Goal: Transaction & Acquisition: Purchase product/service

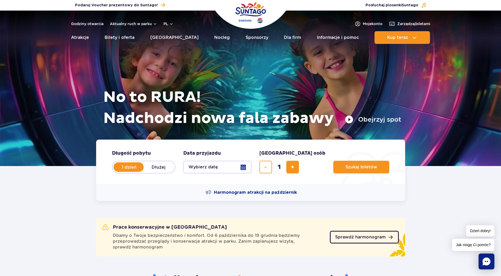
click at [371, 238] on span "Sprawdź harmonogram" at bounding box center [360, 237] width 50 height 4
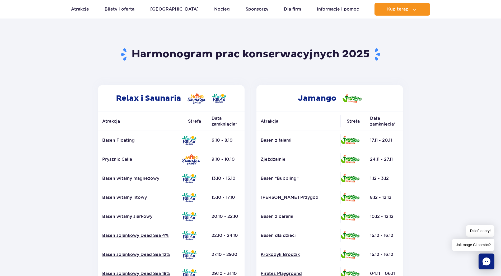
scroll to position [159, 0]
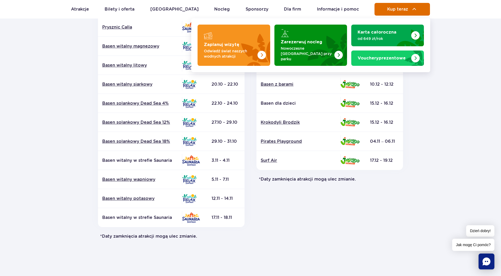
click at [411, 7] on img at bounding box center [414, 9] width 6 height 6
click at [399, 8] on span "Kup teraz" at bounding box center [397, 9] width 21 height 5
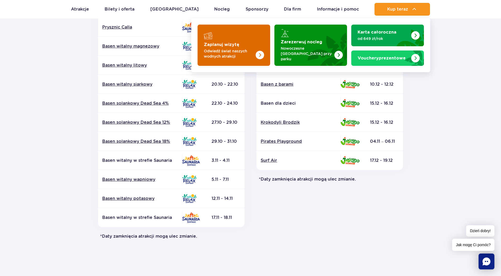
click at [232, 45] on strong "Zaplanuj wizytę" at bounding box center [221, 45] width 35 height 4
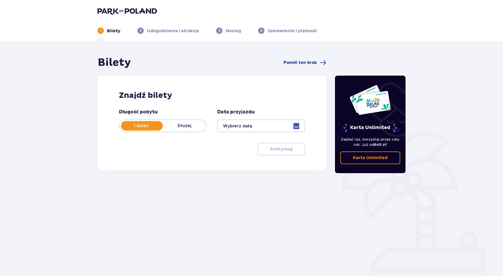
click at [299, 124] on div at bounding box center [261, 125] width 88 height 13
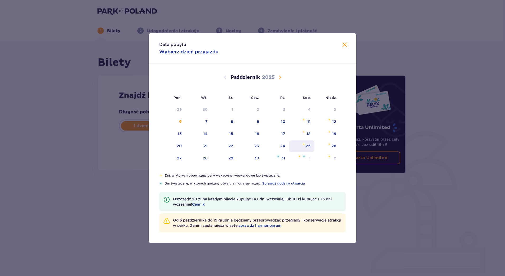
click at [308, 146] on div "25" at bounding box center [308, 145] width 5 height 5
type input "25.10.25"
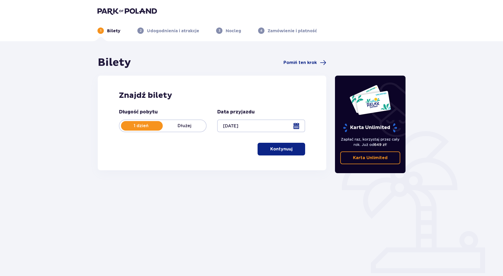
click at [292, 152] on span "button" at bounding box center [293, 149] width 6 height 6
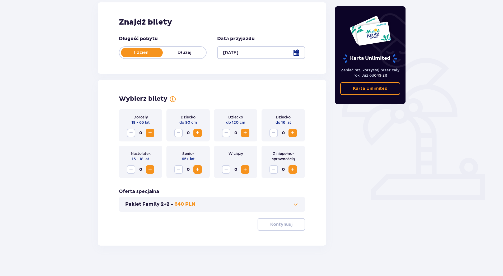
scroll to position [75, 0]
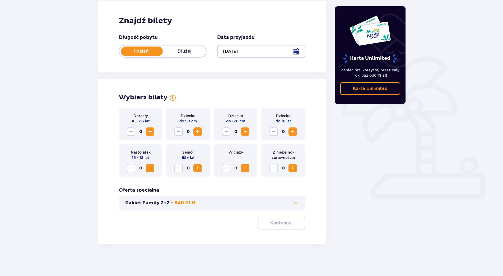
click at [245, 133] on span "Zwiększ" at bounding box center [245, 131] width 6 height 6
click at [294, 131] on span "Zwiększ" at bounding box center [293, 131] width 6 height 6
click at [152, 133] on span "Zwiększ" at bounding box center [150, 131] width 6 height 6
click at [287, 218] on button "Kontynuuj" at bounding box center [282, 223] width 48 height 13
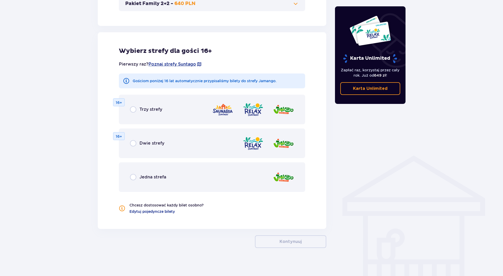
scroll to position [277, 0]
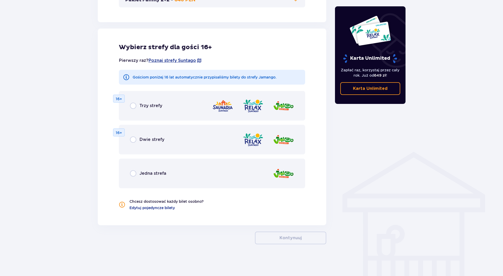
click at [131, 173] on input "radio" at bounding box center [133, 173] width 6 height 6
radio input "true"
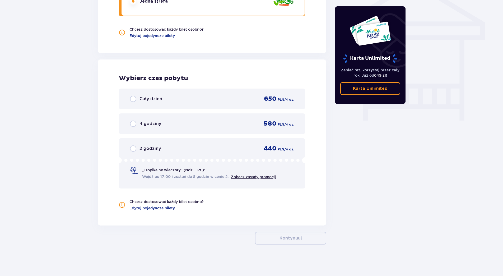
scroll to position [450, 0]
click at [135, 99] on input "radio" at bounding box center [133, 98] width 6 height 6
radio input "true"
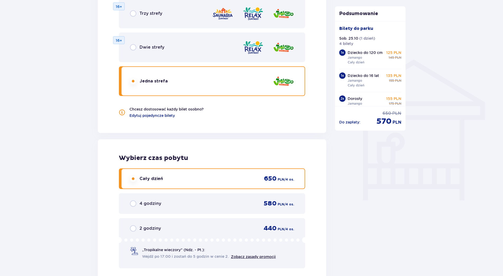
scroll to position [370, 0]
click at [136, 116] on span "Edytuj pojedyncze bilety" at bounding box center [151, 115] width 45 height 5
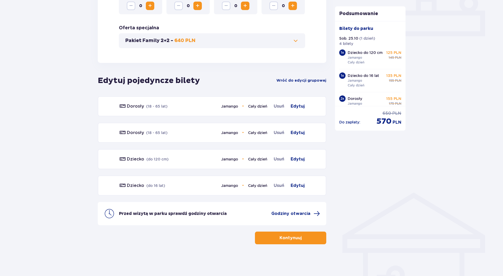
scroll to position [237, 0]
click at [299, 104] on span "Edytuj" at bounding box center [298, 106] width 14 height 6
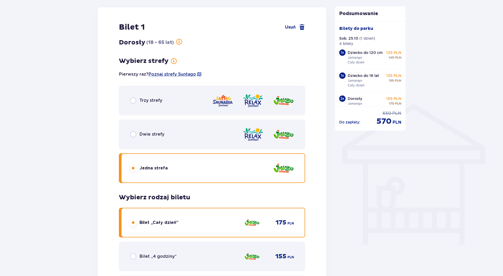
scroll to position [327, 0]
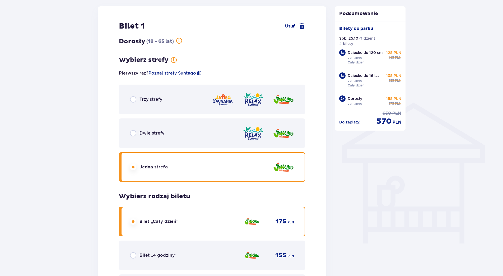
click at [129, 136] on div "Dwie strefy" at bounding box center [212, 133] width 186 height 30
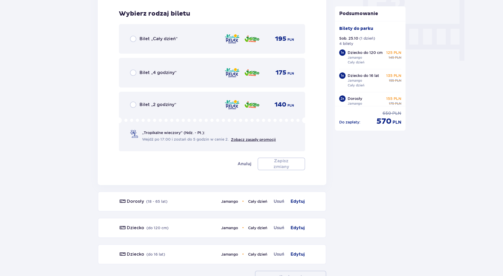
scroll to position [513, 0]
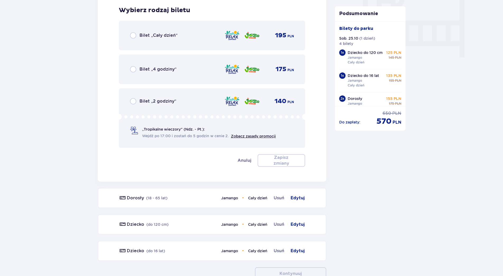
click at [133, 36] on input "radio" at bounding box center [133, 35] width 6 height 6
radio input "true"
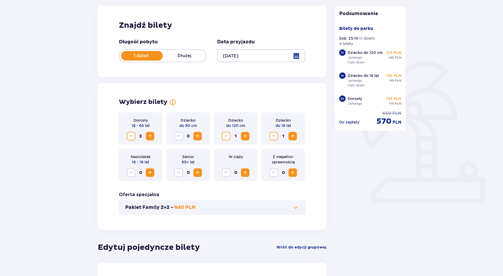
scroll to position [0, 0]
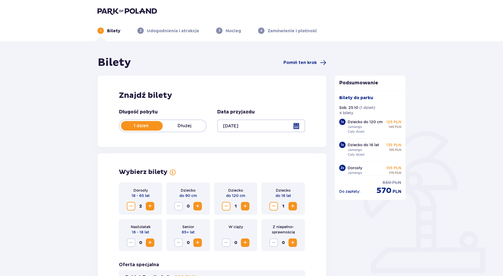
click at [122, 10] on img at bounding box center [126, 10] width 59 height 7
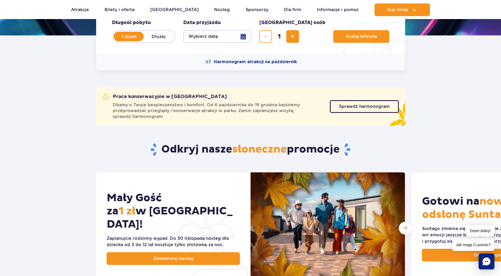
scroll to position [132, 0]
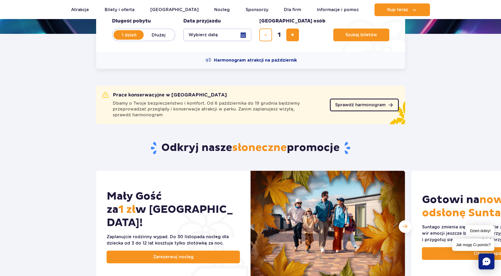
click at [356, 103] on span "Sprawdź harmonogram" at bounding box center [360, 105] width 50 height 4
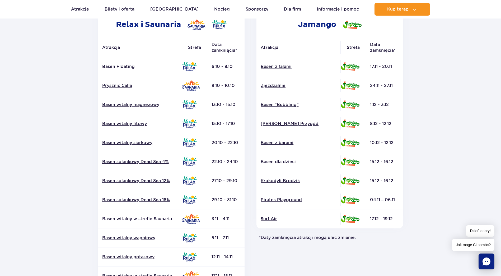
scroll to position [106, 0]
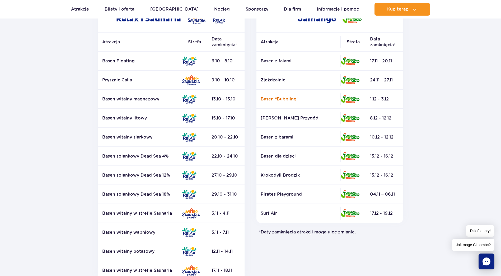
click at [283, 97] on link "Basen “Bubbling”" at bounding box center [299, 99] width 76 height 6
click at [287, 137] on link "Basen z barami" at bounding box center [299, 137] width 76 height 6
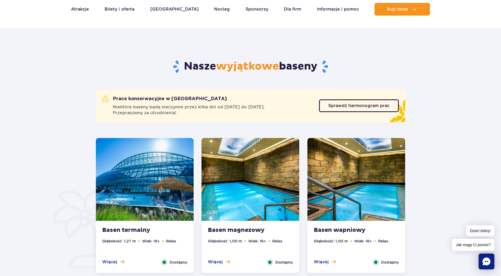
scroll to position [174, 0]
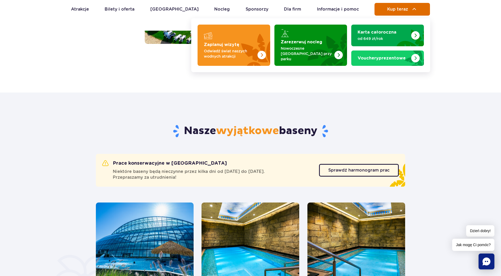
click at [399, 8] on span "Kup teraz" at bounding box center [397, 9] width 21 height 5
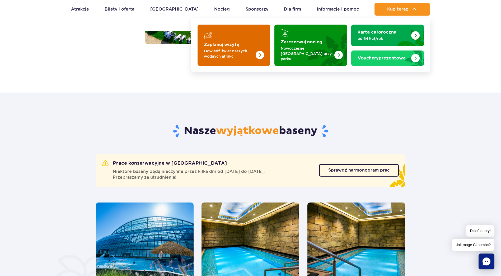
click at [242, 39] on img "Zaplanuj wizytę" at bounding box center [249, 45] width 42 height 41
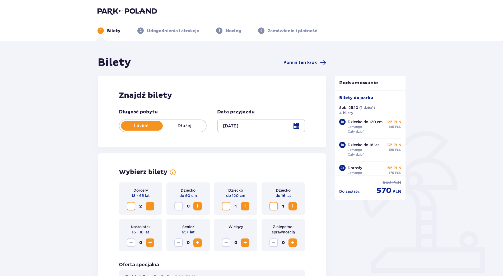
click at [277, 128] on div at bounding box center [261, 125] width 88 height 13
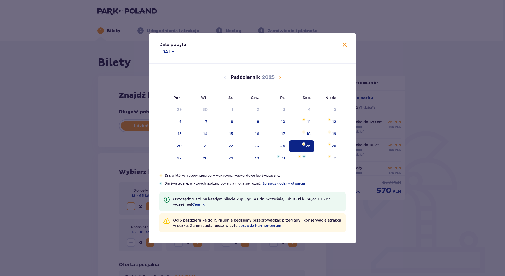
click at [280, 76] on span "Następny miesiąc" at bounding box center [280, 77] width 6 height 6
click at [228, 120] on div "10" at bounding box center [224, 122] width 26 height 12
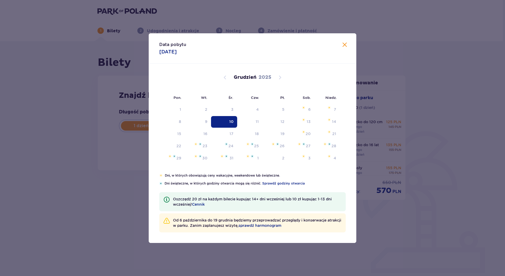
type input "10.12.25"
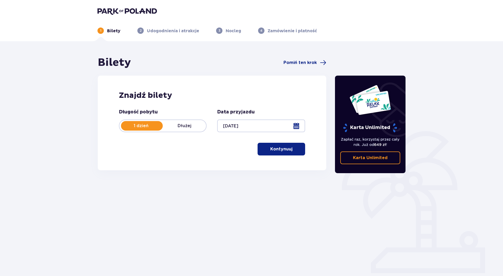
click at [284, 149] on p "Kontynuuj" at bounding box center [281, 149] width 22 height 6
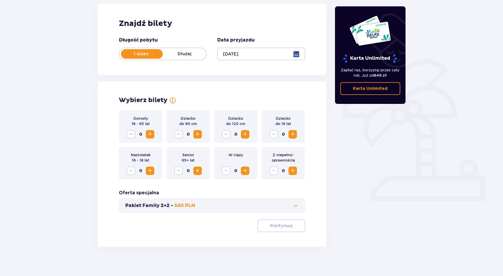
scroll to position [75, 0]
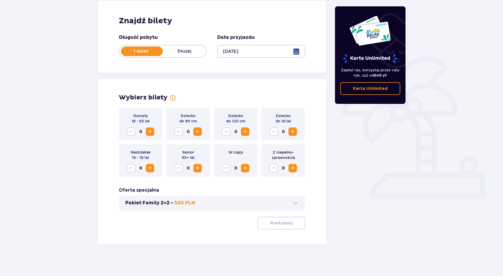
click at [296, 128] on button "Zwiększ" at bounding box center [293, 131] width 8 height 8
click at [296, 231] on div "Wybierz bilety Dorosły 18 - 65 lat 0 Dziecko do 90 cm 0 Dziecko do 120 cm 0 Dzi…" at bounding box center [212, 161] width 229 height 165
click at [288, 220] on button "Kontynuuj" at bounding box center [282, 223] width 48 height 13
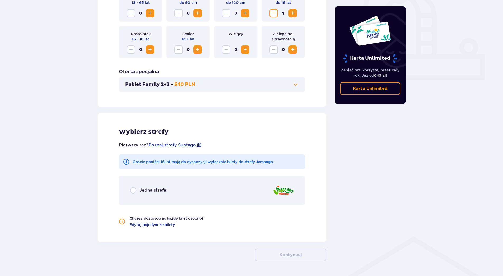
scroll to position [210, 0]
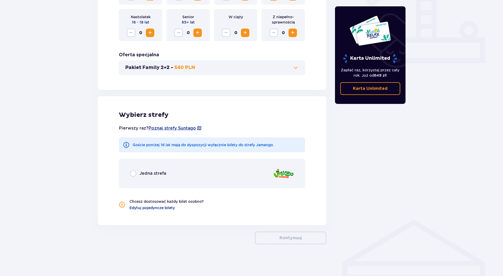
click at [129, 170] on div "Jedna strefa" at bounding box center [212, 174] width 186 height 30
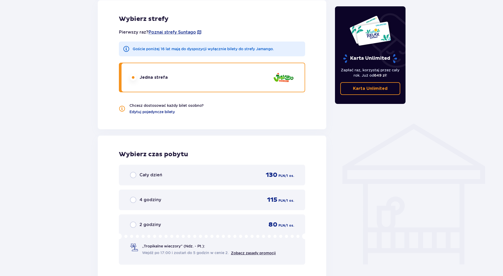
scroll to position [329, 0]
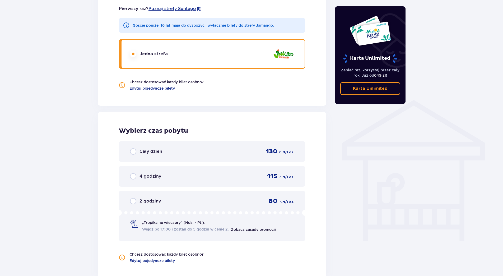
click at [135, 198] on input "radio" at bounding box center [133, 201] width 6 height 6
radio input "true"
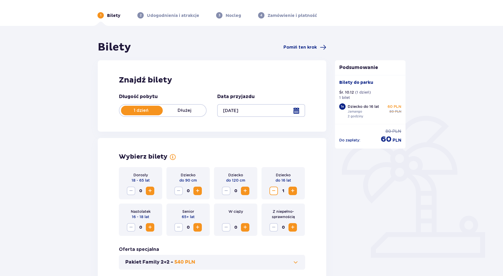
scroll to position [0, 0]
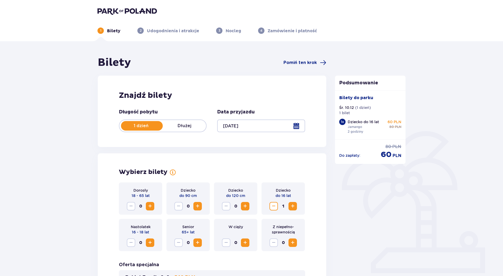
click at [297, 125] on div at bounding box center [261, 125] width 88 height 13
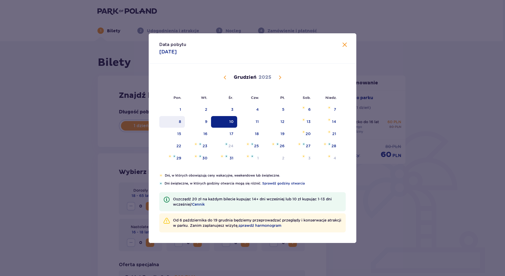
click at [181, 120] on div "8" at bounding box center [180, 121] width 2 height 5
type input "08.12.25"
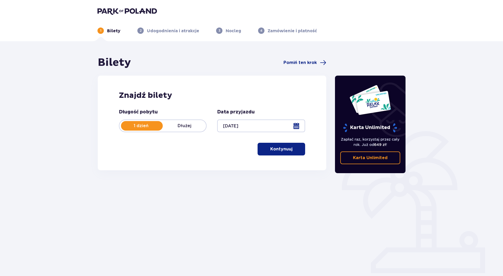
click at [277, 146] on button "Kontynuuj" at bounding box center [282, 149] width 48 height 13
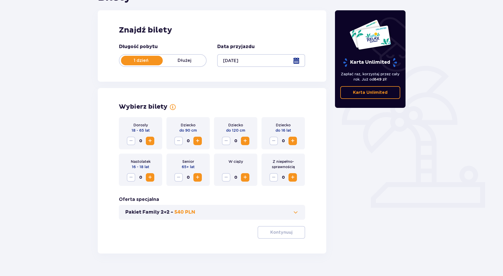
scroll to position [75, 0]
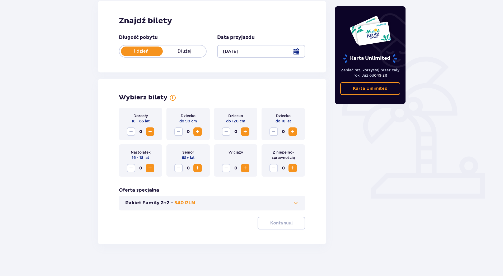
click at [292, 132] on span "Zwiększ" at bounding box center [293, 131] width 6 height 6
click at [277, 222] on p "Kontynuuj" at bounding box center [281, 223] width 22 height 6
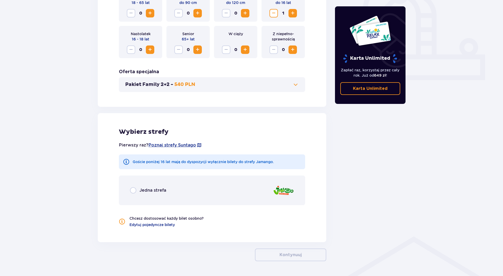
scroll to position [210, 0]
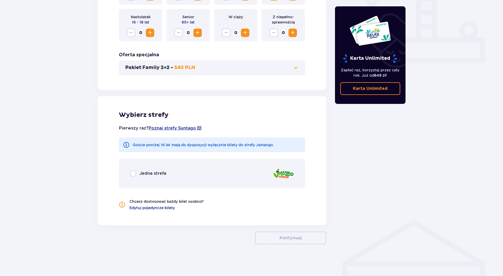
click at [151, 179] on div "Jedna strefa" at bounding box center [212, 174] width 186 height 30
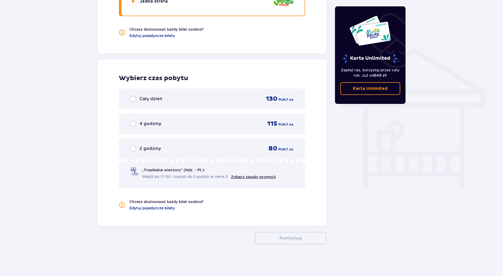
scroll to position [382, 0]
click at [135, 148] on input "radio" at bounding box center [133, 148] width 6 height 6
radio input "true"
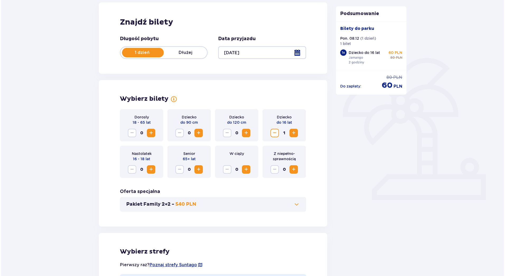
scroll to position [68, 0]
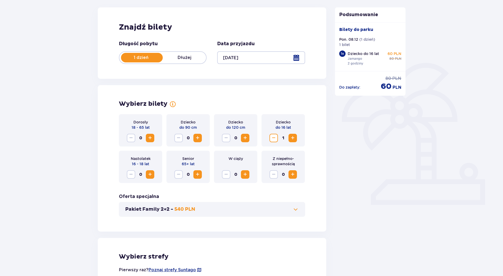
click at [248, 56] on div at bounding box center [261, 57] width 88 height 13
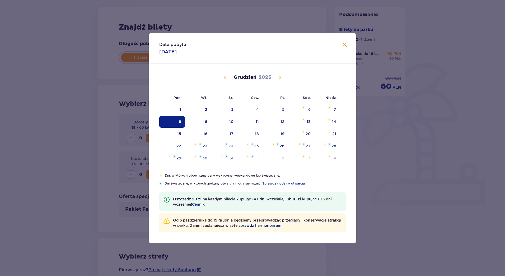
click at [268, 226] on span "sprawdź harmonogram" at bounding box center [260, 225] width 43 height 5
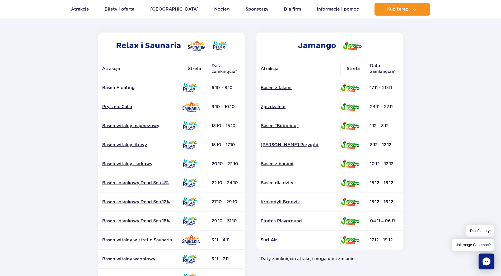
scroll to position [79, 0]
click at [277, 222] on link "Pirates Playground" at bounding box center [299, 221] width 76 height 6
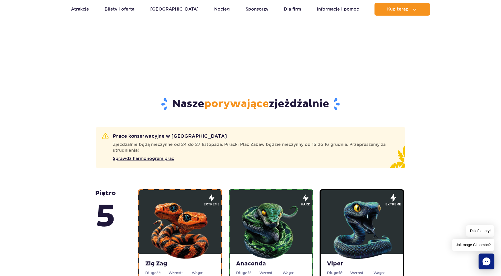
scroll to position [203, 0]
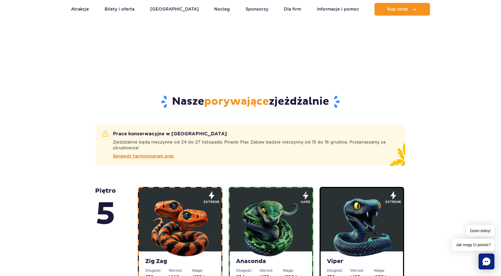
click at [154, 156] on span "Sprawdź harmonogram prac" at bounding box center [143, 156] width 61 height 6
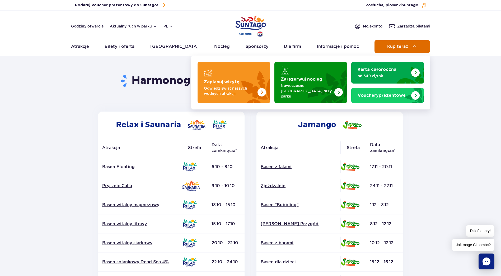
click at [393, 46] on span "Kup teraz" at bounding box center [397, 46] width 21 height 5
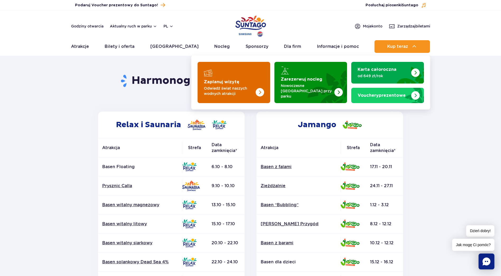
click at [216, 69] on div "Zaplanuj wizytę" at bounding box center [234, 73] width 60 height 8
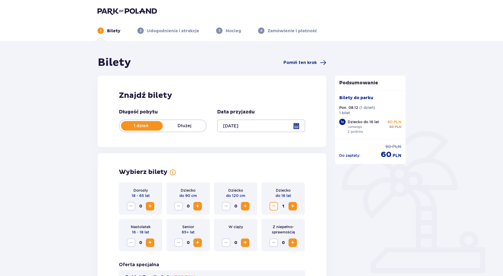
click at [266, 125] on div at bounding box center [261, 125] width 88 height 13
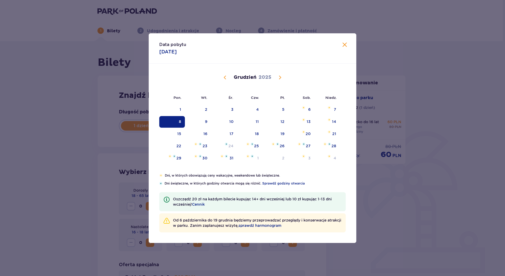
click at [226, 76] on span "Poprzedni miesiąc" at bounding box center [225, 77] width 6 height 6
click at [200, 145] on div "18" at bounding box center [198, 146] width 26 height 12
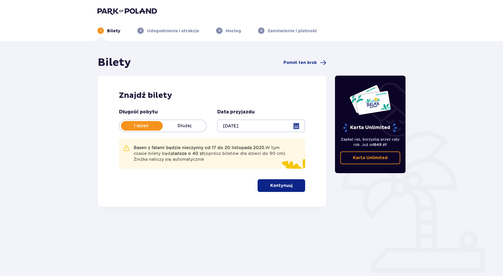
click at [233, 126] on div at bounding box center [261, 125] width 88 height 13
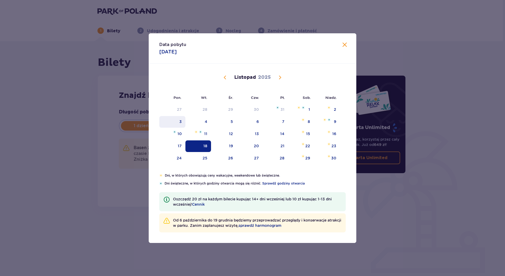
click at [181, 122] on div "3" at bounding box center [180, 121] width 2 height 5
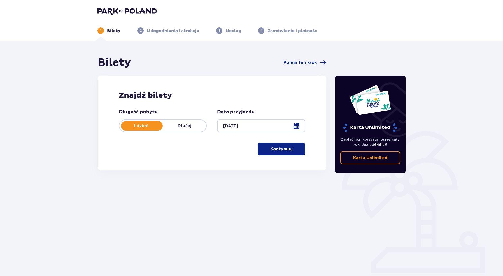
click at [297, 124] on div at bounding box center [261, 125] width 88 height 13
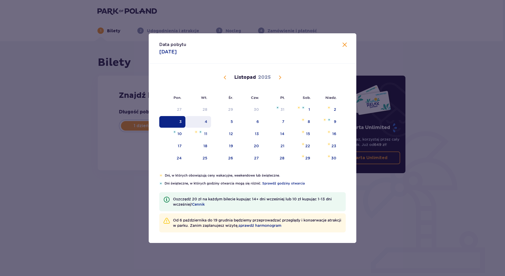
click at [205, 123] on div "4" at bounding box center [206, 121] width 3 height 5
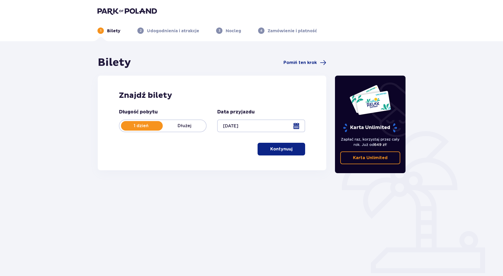
click at [261, 127] on div at bounding box center [261, 125] width 88 height 13
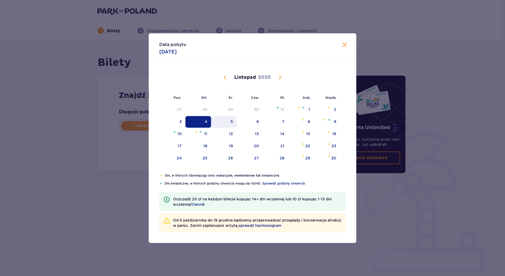
click at [234, 124] on div "5" at bounding box center [224, 122] width 26 height 12
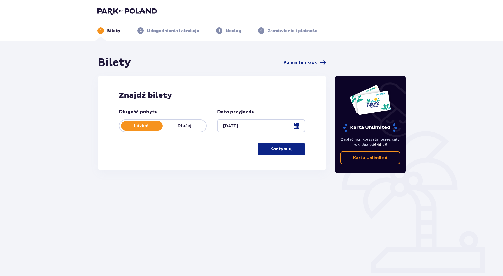
click at [295, 123] on div at bounding box center [261, 125] width 88 height 13
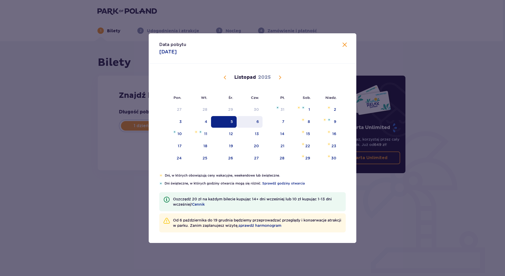
click at [251, 123] on div "6" at bounding box center [250, 122] width 26 height 12
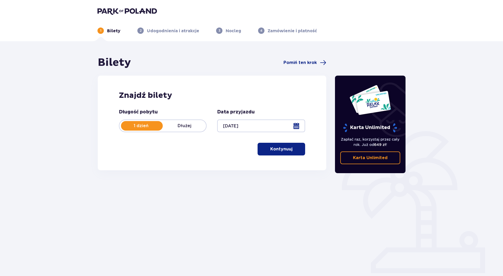
click at [295, 124] on div at bounding box center [261, 125] width 88 height 13
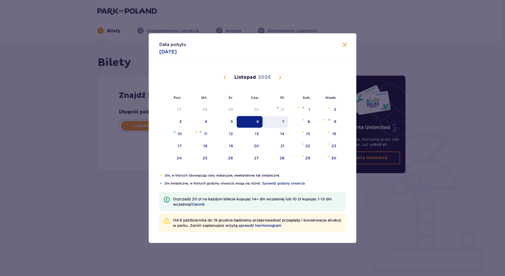
click at [278, 124] on div "7" at bounding box center [276, 122] width 26 height 12
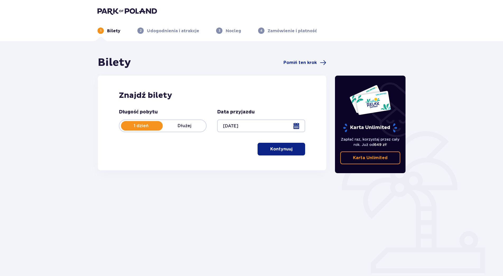
click at [296, 124] on div at bounding box center [261, 125] width 88 height 13
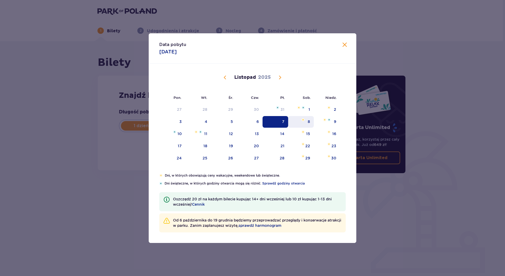
click at [308, 124] on div "8" at bounding box center [309, 121] width 2 height 5
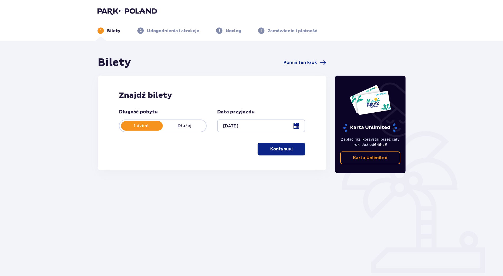
click at [301, 125] on div at bounding box center [261, 125] width 88 height 13
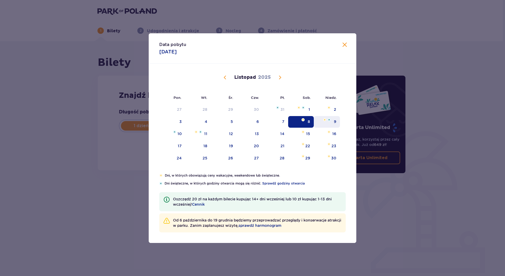
click at [329, 121] on img "niedziela, 9 listopada 2025" at bounding box center [329, 119] width 3 height 3
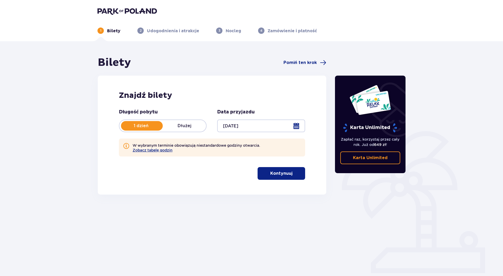
click at [294, 128] on div at bounding box center [261, 125] width 88 height 13
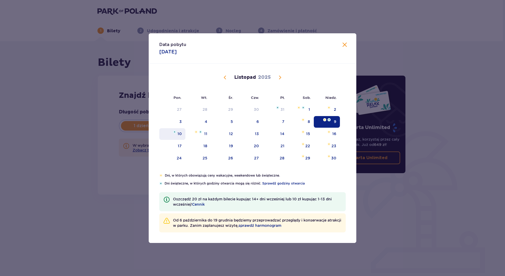
click at [173, 133] on div "10" at bounding box center [172, 134] width 26 height 12
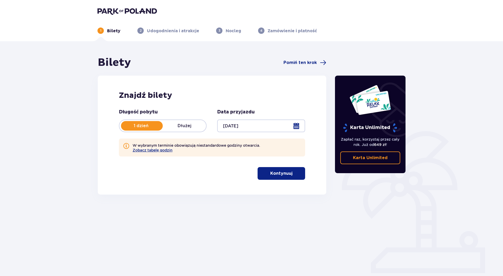
click at [300, 125] on div at bounding box center [261, 125] width 88 height 13
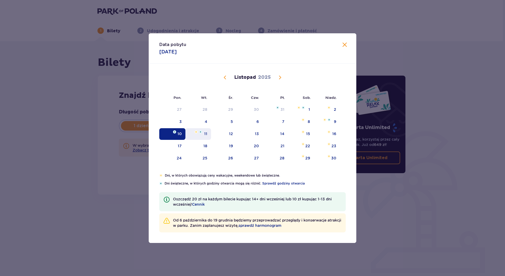
click at [201, 133] on img "wtorek, 11 listopada 2025" at bounding box center [200, 131] width 3 height 3
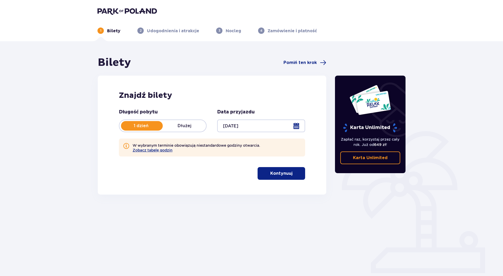
click at [291, 128] on div at bounding box center [261, 125] width 88 height 13
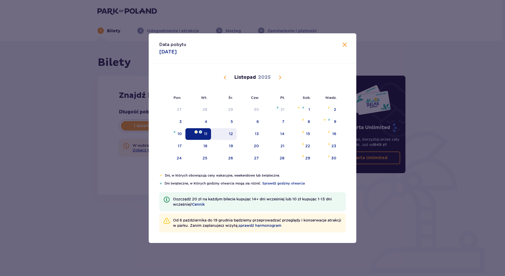
click at [224, 131] on div "12" at bounding box center [224, 134] width 26 height 12
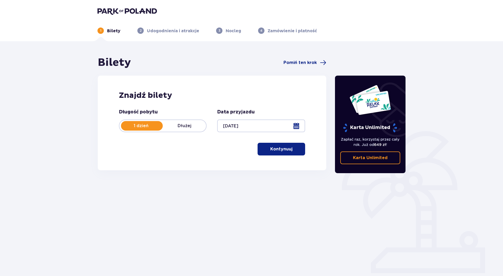
click at [296, 126] on div at bounding box center [261, 125] width 88 height 13
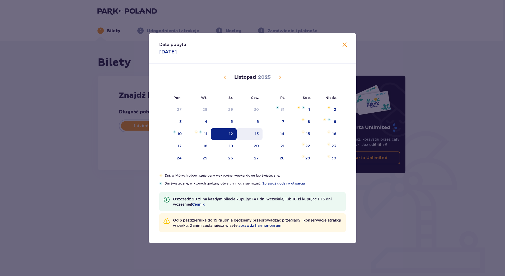
click at [249, 135] on div "13" at bounding box center [250, 134] width 26 height 12
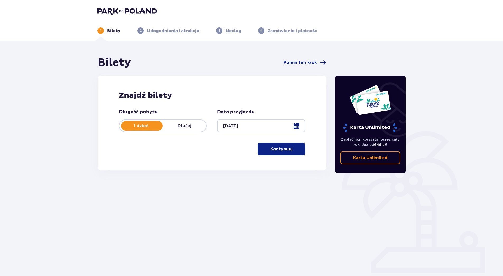
click at [296, 126] on div at bounding box center [261, 125] width 88 height 13
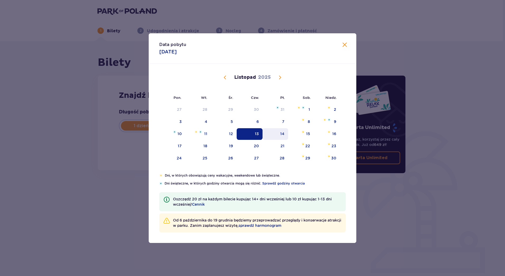
click at [282, 132] on div "14" at bounding box center [282, 133] width 4 height 5
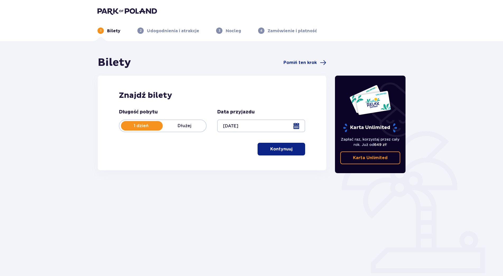
click at [299, 127] on div at bounding box center [261, 125] width 88 height 13
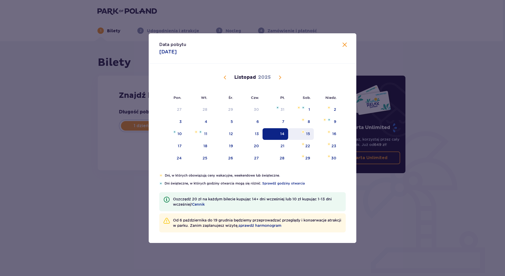
click at [307, 135] on div "15" at bounding box center [308, 133] width 4 height 5
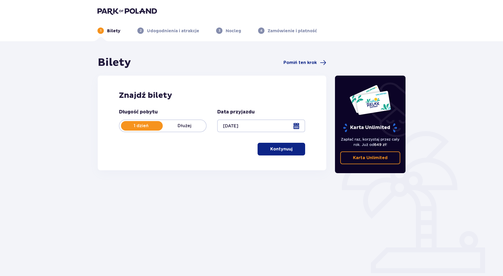
click at [292, 124] on div at bounding box center [261, 125] width 88 height 13
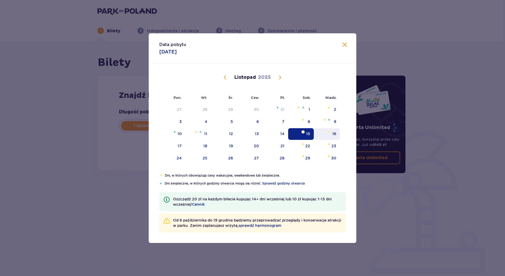
click at [332, 133] on div "16" at bounding box center [327, 134] width 26 height 12
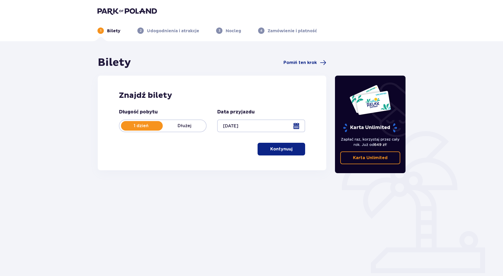
click at [300, 128] on div at bounding box center [261, 125] width 88 height 13
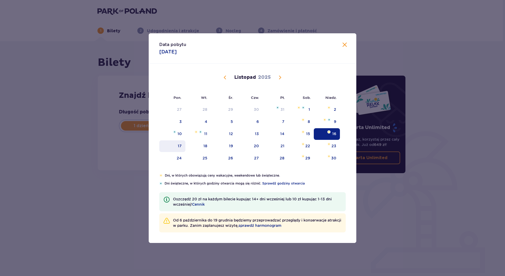
click at [179, 144] on div "17" at bounding box center [180, 145] width 4 height 5
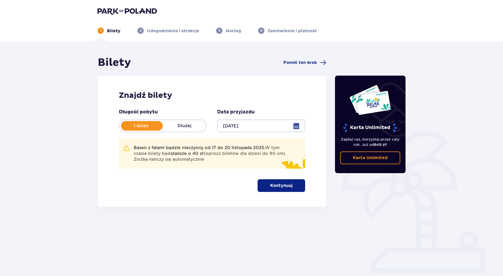
click at [297, 128] on div at bounding box center [261, 125] width 88 height 13
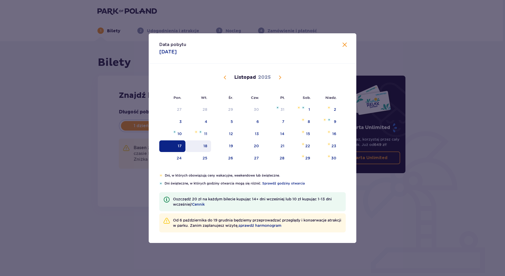
click at [203, 145] on div "18" at bounding box center [198, 146] width 26 height 12
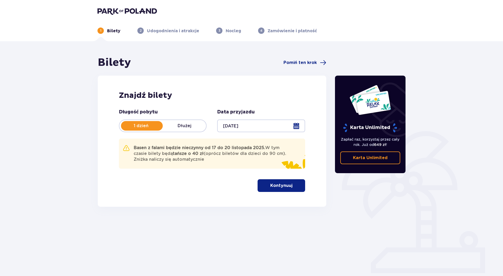
click at [299, 127] on div at bounding box center [261, 125] width 88 height 13
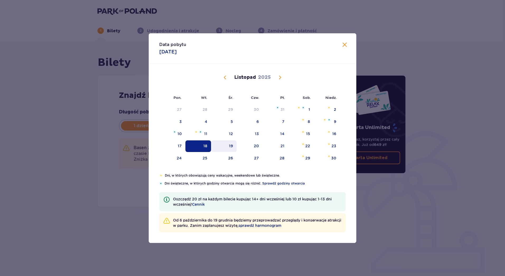
click at [233, 147] on div "19" at bounding box center [224, 146] width 26 height 12
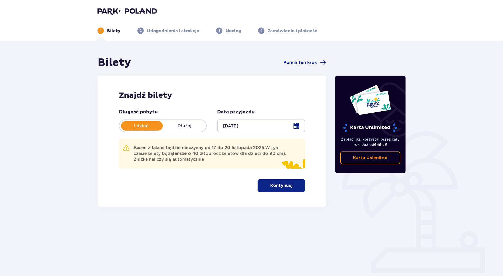
click at [298, 125] on div at bounding box center [261, 125] width 88 height 13
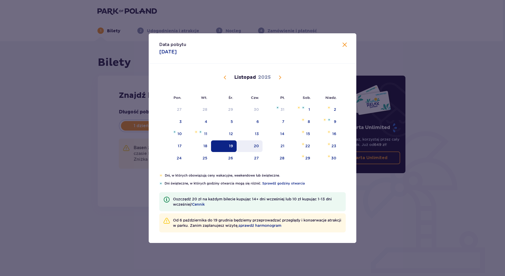
click at [260, 147] on div "20" at bounding box center [250, 146] width 26 height 12
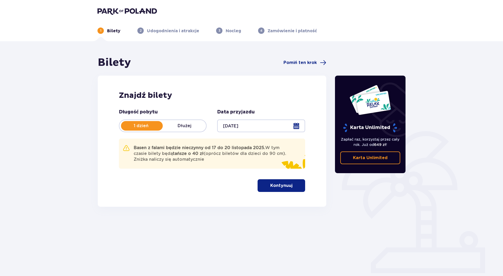
click at [296, 126] on div at bounding box center [261, 125] width 88 height 13
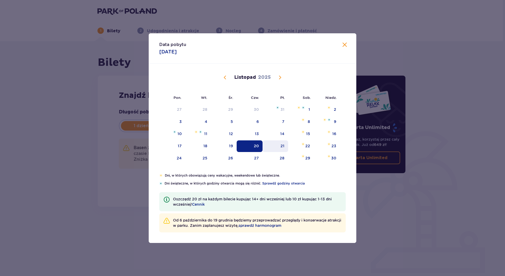
click at [280, 143] on div "21" at bounding box center [276, 146] width 26 height 12
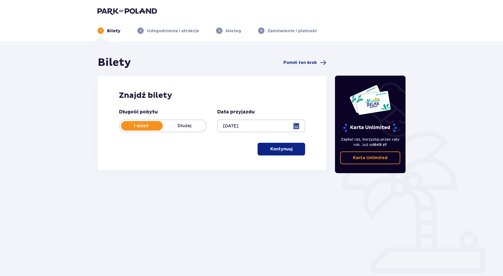
click at [297, 125] on div at bounding box center [261, 125] width 88 height 13
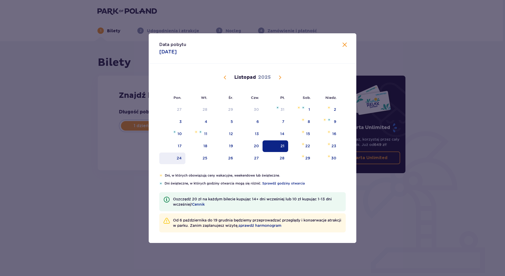
click at [178, 159] on div "24" at bounding box center [179, 157] width 5 height 5
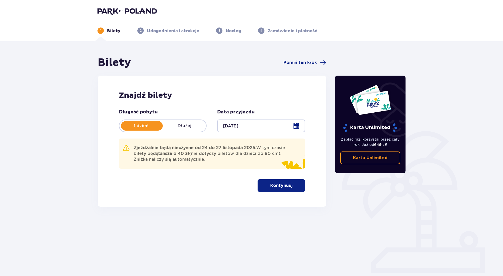
click at [298, 125] on div at bounding box center [261, 125] width 88 height 13
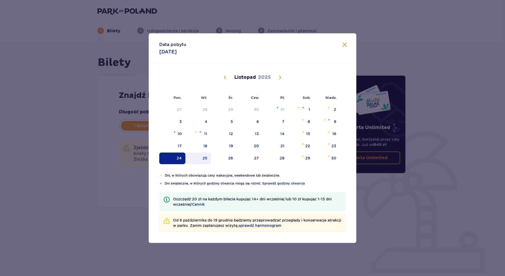
click at [197, 161] on div "25" at bounding box center [198, 158] width 26 height 12
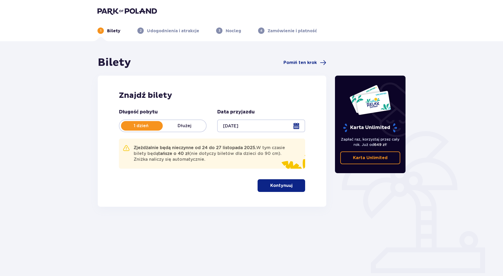
click at [297, 125] on div at bounding box center [261, 125] width 88 height 13
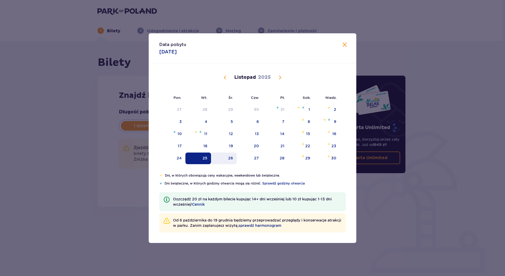
click at [227, 156] on div "26" at bounding box center [224, 158] width 26 height 12
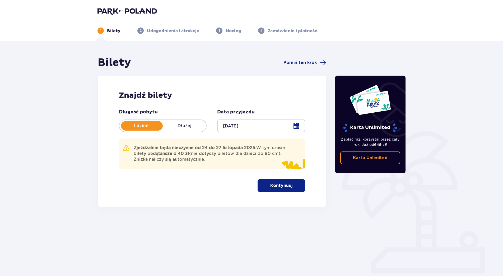
click at [297, 126] on div at bounding box center [261, 125] width 88 height 13
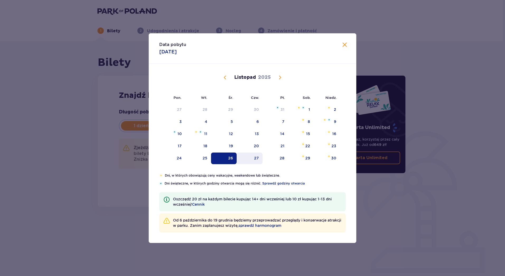
click at [253, 156] on div "27" at bounding box center [250, 158] width 26 height 12
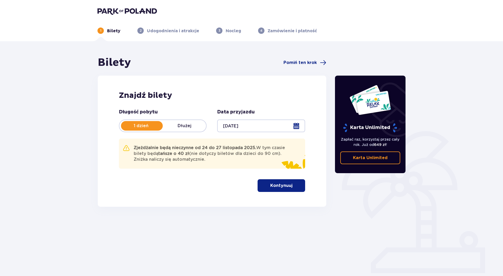
click at [297, 126] on div at bounding box center [261, 125] width 88 height 13
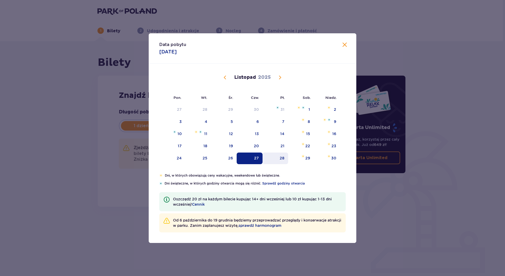
click at [280, 157] on div "28" at bounding box center [282, 157] width 5 height 5
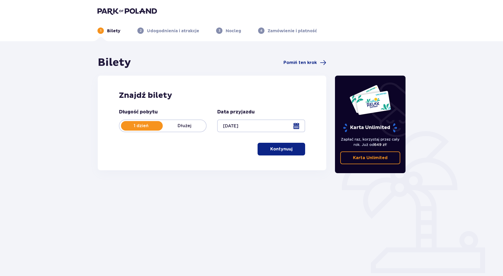
click at [297, 127] on div at bounding box center [261, 125] width 88 height 13
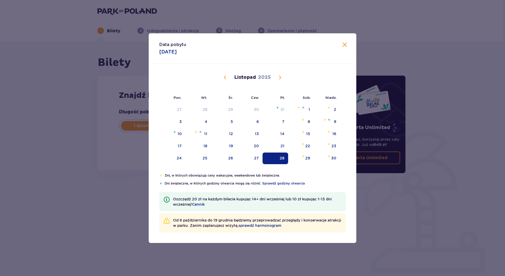
click at [280, 76] on span "Następny miesiąc" at bounding box center [280, 77] width 6 height 6
click at [181, 110] on div "1" at bounding box center [181, 109] width 2 height 5
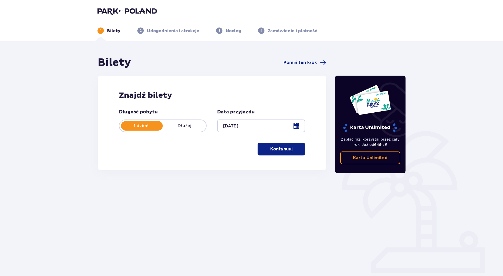
click at [298, 128] on div at bounding box center [261, 125] width 88 height 13
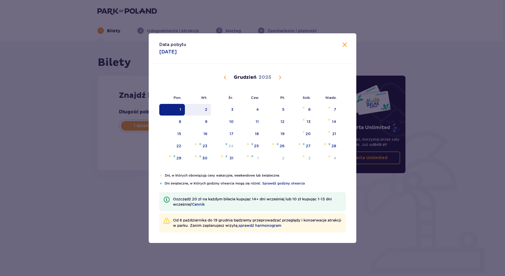
click at [205, 107] on div "2" at bounding box center [198, 110] width 26 height 12
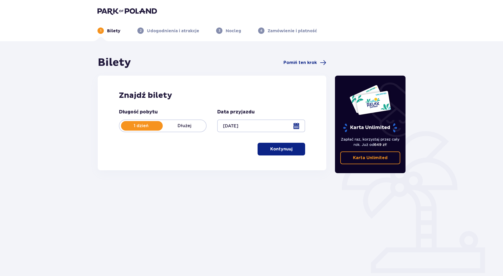
click at [298, 123] on div at bounding box center [261, 125] width 88 height 13
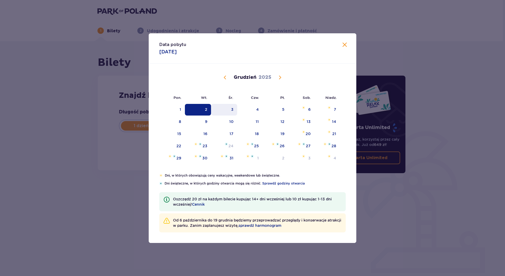
click at [232, 105] on div "3" at bounding box center [224, 110] width 26 height 12
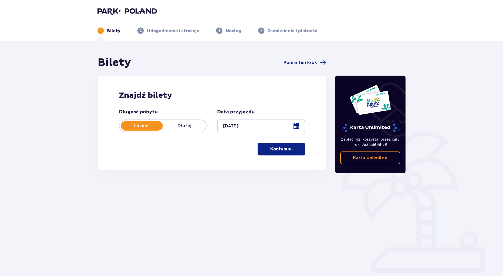
click at [301, 128] on div at bounding box center [261, 125] width 88 height 13
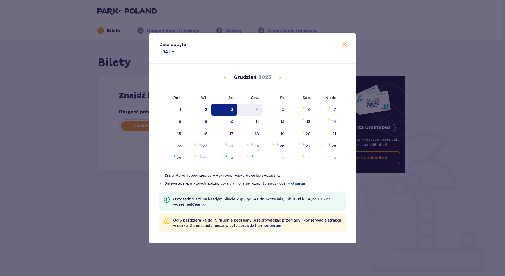
click at [253, 111] on div "4" at bounding box center [250, 110] width 26 height 12
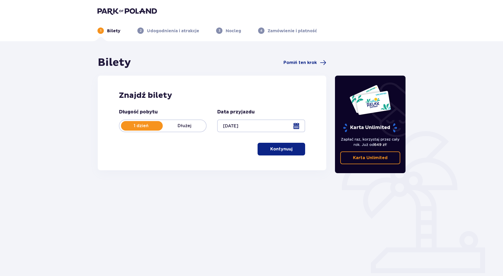
click at [299, 128] on div at bounding box center [261, 125] width 88 height 13
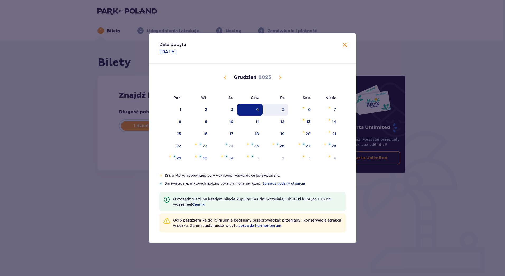
click at [283, 110] on div "5" at bounding box center [283, 109] width 2 height 5
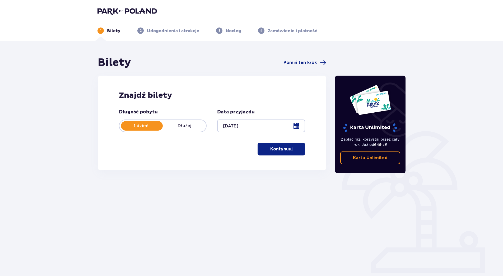
click at [296, 124] on div at bounding box center [261, 125] width 88 height 13
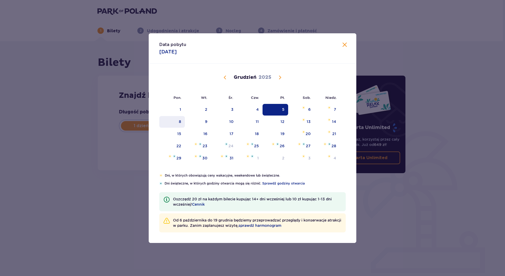
click at [176, 122] on div "8" at bounding box center [172, 122] width 26 height 12
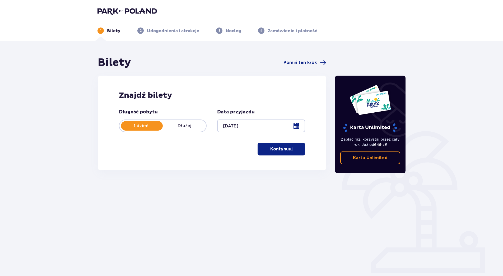
click at [296, 124] on div at bounding box center [261, 125] width 88 height 13
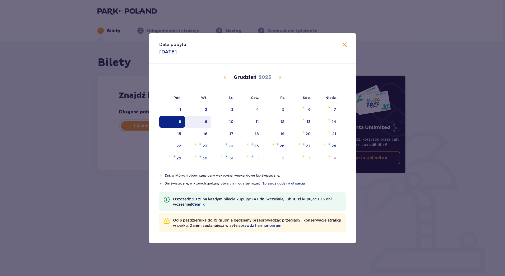
click at [209, 122] on div "9" at bounding box center [198, 122] width 26 height 12
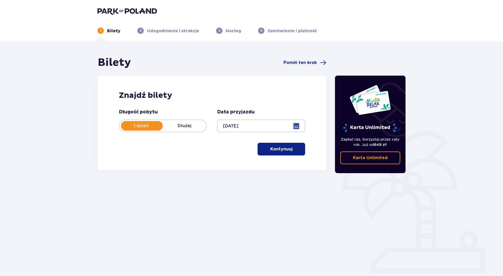
click at [302, 124] on div at bounding box center [261, 125] width 88 height 13
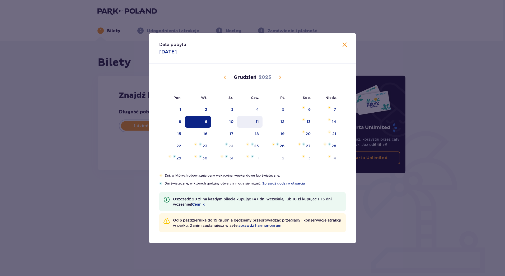
click at [239, 120] on div "11" at bounding box center [250, 122] width 26 height 12
click at [232, 120] on div "10" at bounding box center [231, 121] width 4 height 5
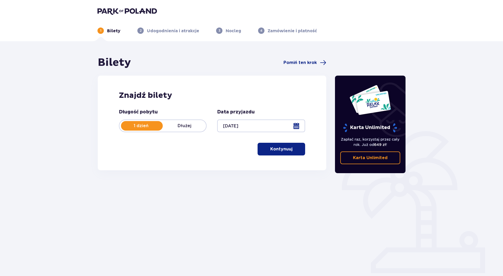
click at [300, 125] on div at bounding box center [261, 125] width 88 height 13
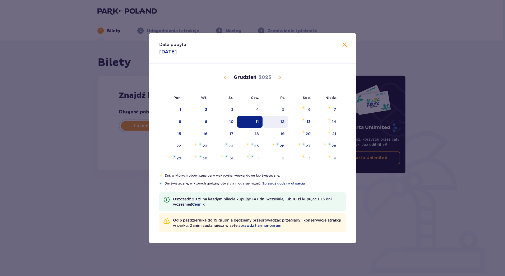
click at [280, 119] on div "12" at bounding box center [276, 122] width 26 height 12
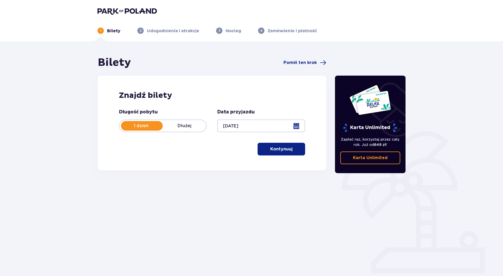
click at [299, 125] on div at bounding box center [261, 125] width 88 height 13
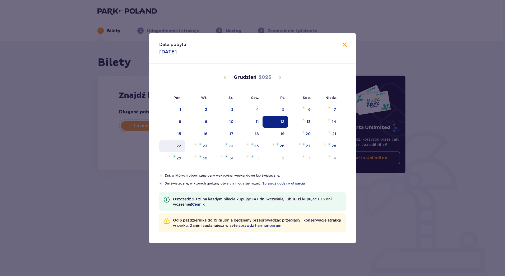
click at [174, 146] on div "22" at bounding box center [172, 146] width 26 height 12
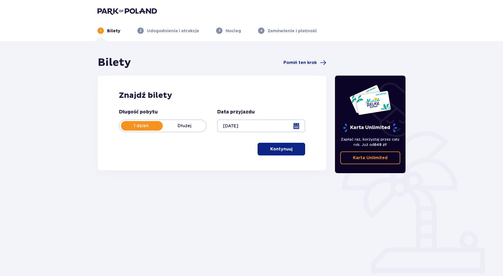
click at [297, 125] on div at bounding box center [261, 125] width 88 height 13
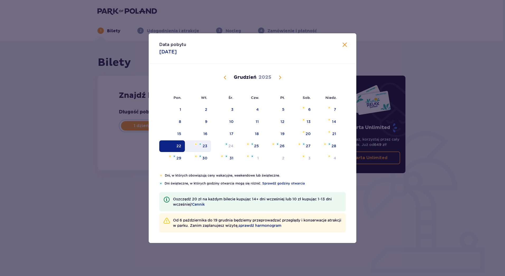
click at [199, 146] on div "wtorek, 23 grudnia 2025" at bounding box center [198, 143] width 8 height 3
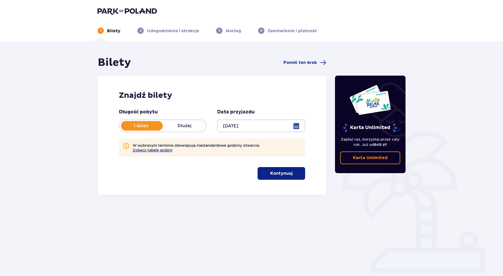
click at [297, 126] on div at bounding box center [261, 125] width 88 height 13
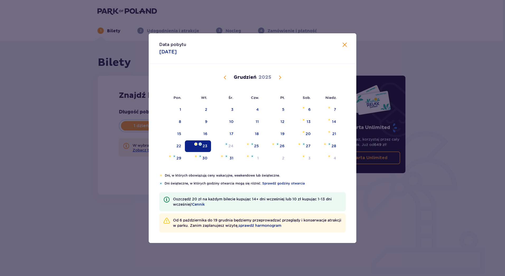
click at [223, 77] on span "Poprzedni miesiąc" at bounding box center [225, 77] width 6 height 6
click at [208, 121] on div "7" at bounding box center [198, 122] width 26 height 12
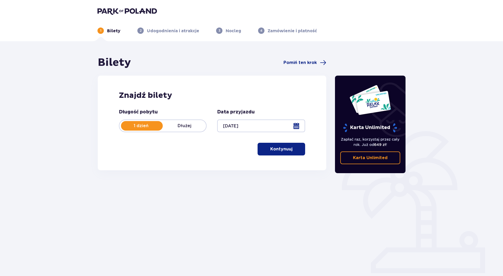
click at [295, 124] on div at bounding box center [261, 125] width 88 height 13
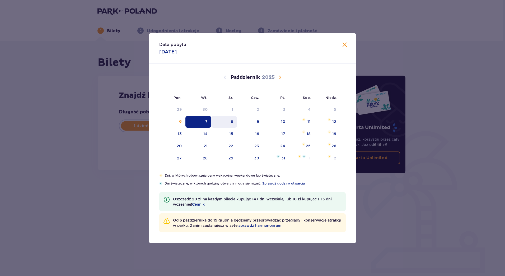
click at [228, 122] on div "8" at bounding box center [224, 122] width 26 height 12
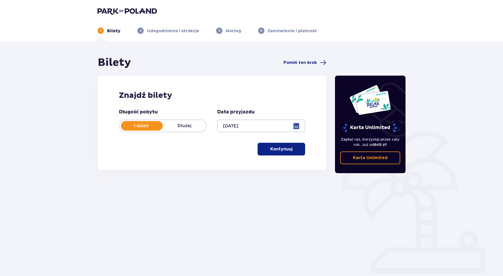
click at [296, 126] on div at bounding box center [261, 125] width 88 height 13
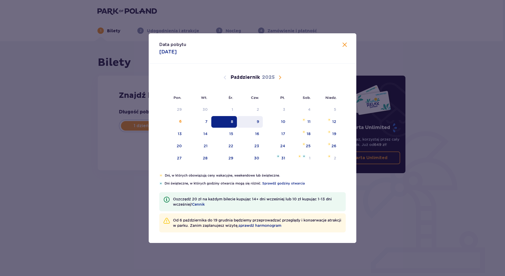
click at [253, 121] on div "9" at bounding box center [250, 122] width 26 height 12
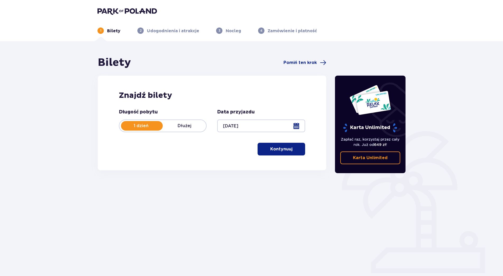
click at [297, 124] on div at bounding box center [261, 125] width 88 height 13
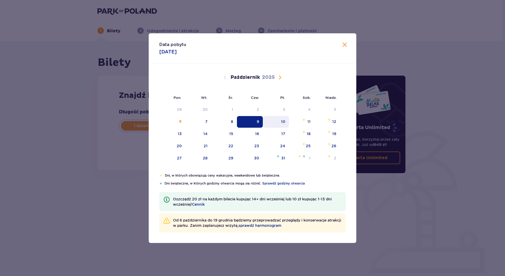
click at [279, 121] on div "10" at bounding box center [276, 122] width 26 height 12
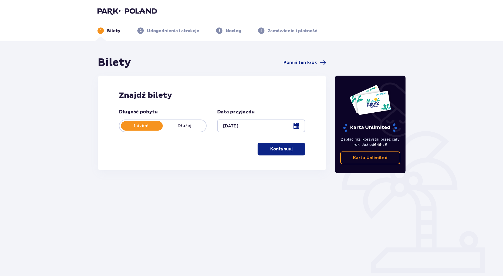
click at [299, 125] on div at bounding box center [261, 125] width 88 height 13
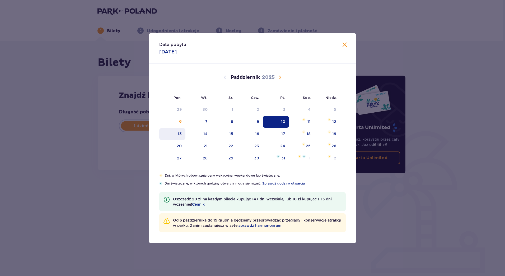
click at [179, 134] on div "13" at bounding box center [180, 133] width 4 height 5
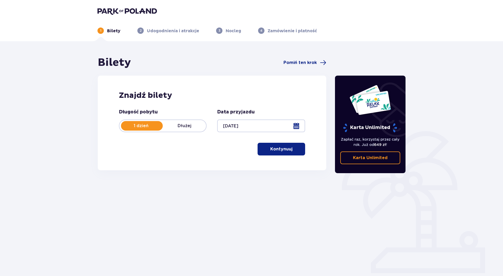
click at [303, 127] on div at bounding box center [261, 125] width 88 height 13
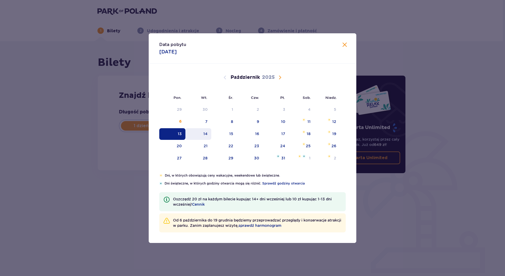
click at [206, 132] on div "14" at bounding box center [205, 133] width 4 height 5
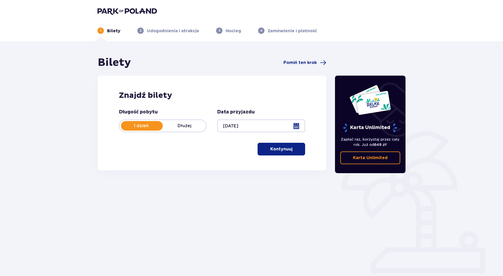
click at [298, 129] on div at bounding box center [261, 125] width 88 height 13
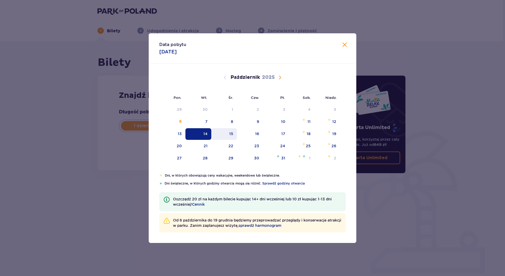
click at [230, 135] on div "15" at bounding box center [231, 133] width 4 height 5
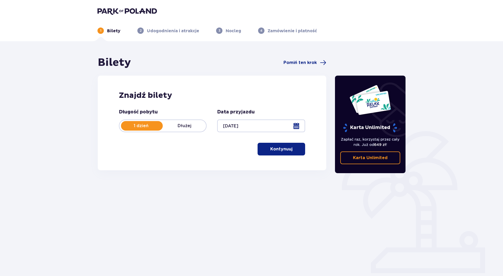
click at [299, 126] on div at bounding box center [261, 125] width 88 height 13
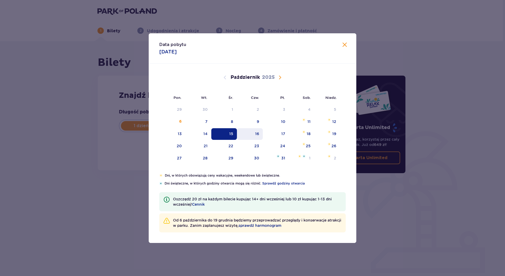
click at [258, 133] on div "16" at bounding box center [257, 133] width 4 height 5
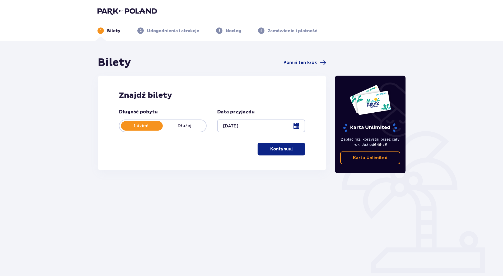
click at [300, 123] on div at bounding box center [261, 125] width 88 height 13
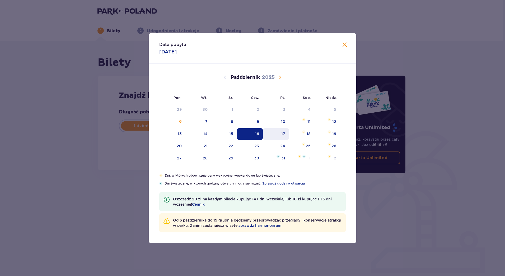
click at [275, 134] on div "17" at bounding box center [276, 134] width 26 height 12
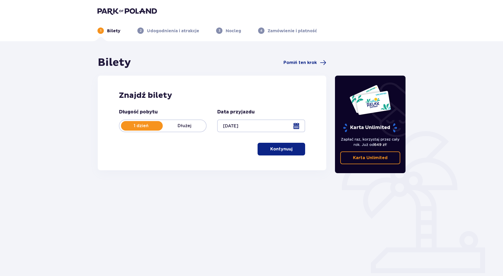
click at [297, 125] on div at bounding box center [261, 125] width 88 height 13
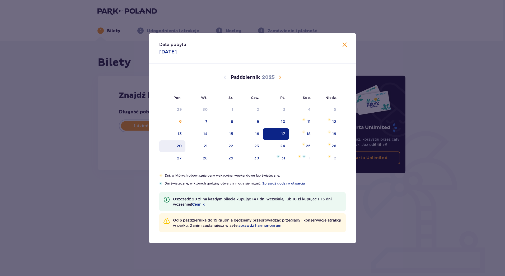
click at [182, 150] on div "20" at bounding box center [172, 146] width 26 height 12
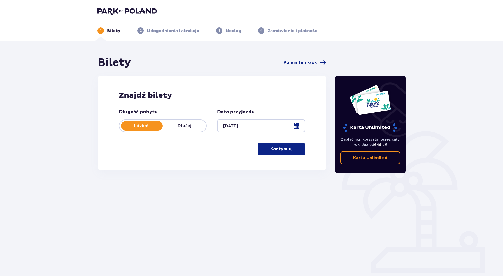
click at [300, 122] on div at bounding box center [261, 125] width 88 height 13
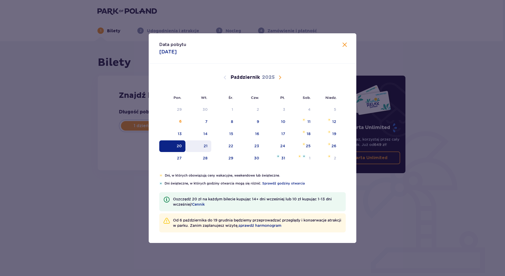
click at [205, 144] on div "21" at bounding box center [206, 145] width 4 height 5
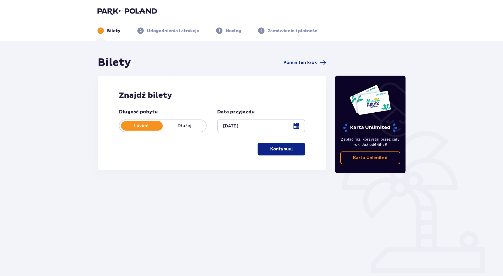
click at [295, 125] on div at bounding box center [261, 125] width 88 height 13
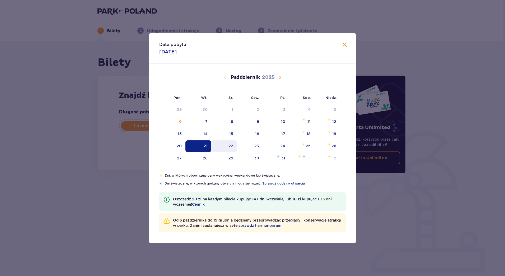
click at [227, 145] on div "22" at bounding box center [224, 146] width 26 height 12
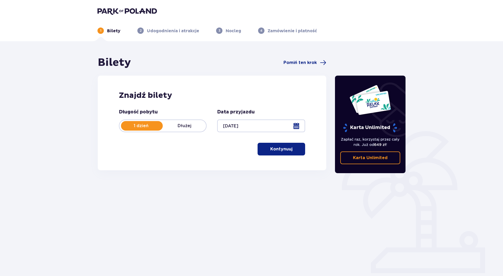
click at [294, 125] on div at bounding box center [261, 125] width 88 height 13
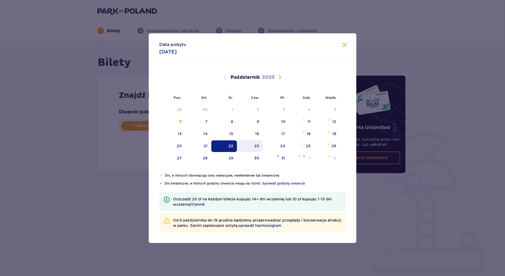
click at [256, 146] on div "23" at bounding box center [256, 145] width 5 height 5
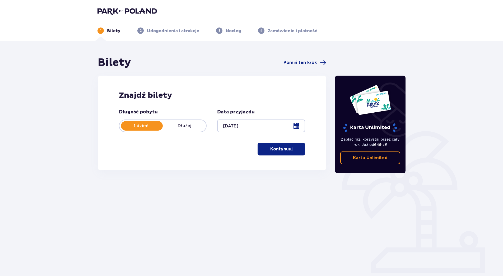
click at [300, 122] on div at bounding box center [261, 125] width 88 height 13
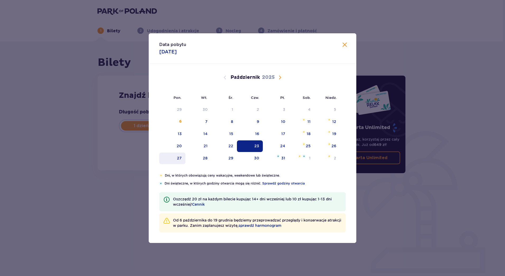
click at [180, 163] on div "27" at bounding box center [172, 158] width 26 height 12
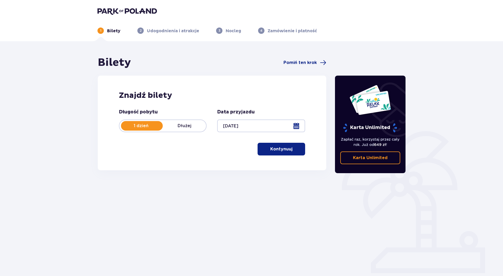
click at [297, 126] on div at bounding box center [261, 125] width 88 height 13
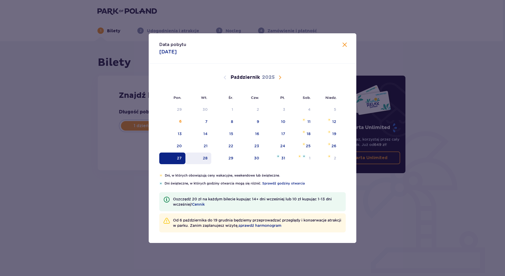
click at [200, 159] on div "28" at bounding box center [198, 158] width 26 height 12
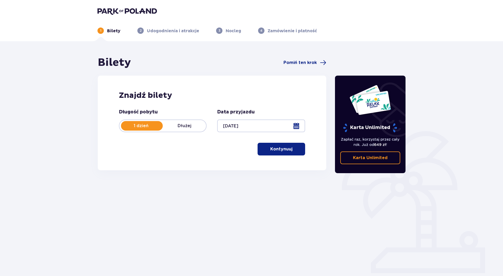
click at [297, 123] on div at bounding box center [261, 125] width 88 height 13
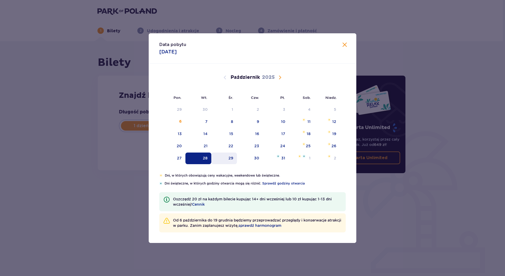
click at [227, 158] on div "29" at bounding box center [224, 158] width 26 height 12
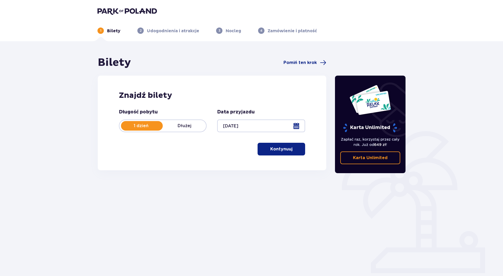
click at [298, 125] on div at bounding box center [261, 125] width 88 height 13
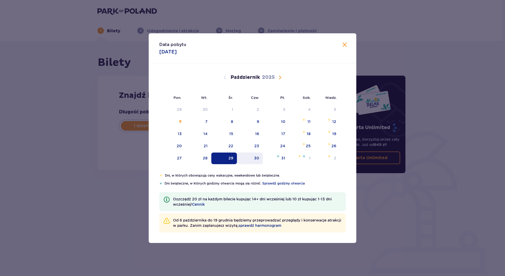
click at [257, 159] on div "30" at bounding box center [256, 157] width 5 height 5
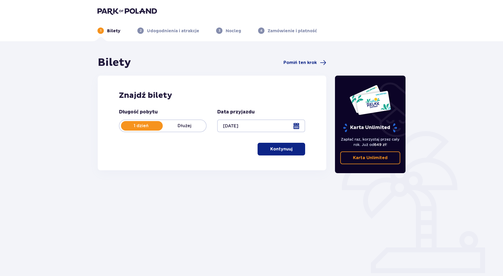
click at [300, 127] on div at bounding box center [261, 125] width 88 height 13
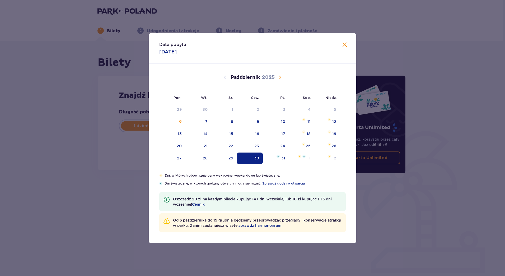
click at [277, 76] on span "Następny miesiąc" at bounding box center [280, 77] width 6 height 6
click at [230, 144] on div "19" at bounding box center [231, 145] width 4 height 5
type input "19.11.25"
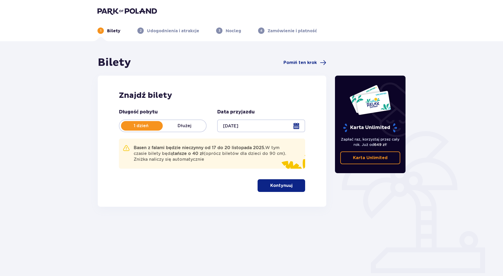
click at [279, 185] on p "Kontynuuj" at bounding box center [281, 186] width 22 height 6
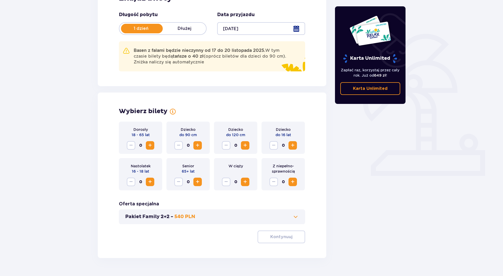
scroll to position [111, 0]
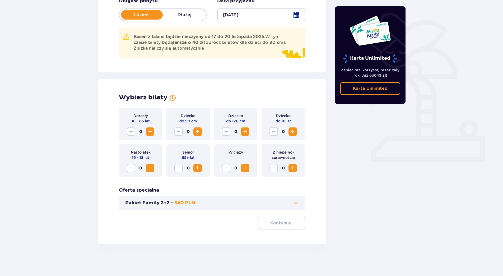
click at [245, 130] on span "Zwiększ" at bounding box center [245, 131] width 6 height 6
click at [293, 132] on span "Zwiększ" at bounding box center [293, 131] width 6 height 6
click at [150, 132] on span "Zwiększ" at bounding box center [150, 131] width 6 height 6
click at [151, 132] on span "Zwiększ" at bounding box center [150, 131] width 6 height 6
click at [273, 222] on p "Kontynuuj" at bounding box center [281, 223] width 22 height 6
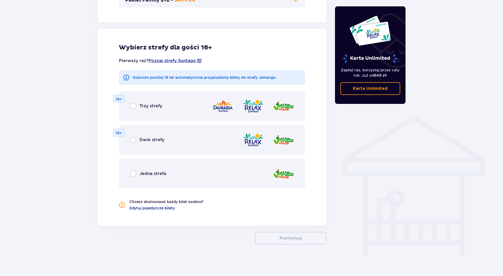
scroll to position [314, 0]
click at [140, 207] on span "Edytuj pojedyncze bilety" at bounding box center [151, 207] width 45 height 5
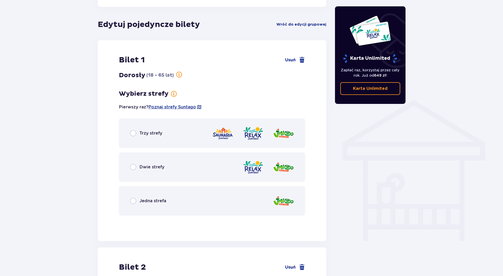
scroll to position [330, 0]
click at [134, 199] on input "radio" at bounding box center [133, 200] width 6 height 6
radio input "true"
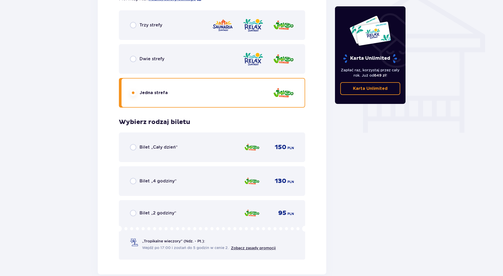
scroll to position [338, 0]
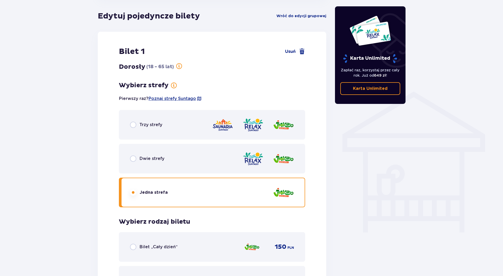
click at [133, 158] on input "radio" at bounding box center [133, 158] width 6 height 6
radio input "true"
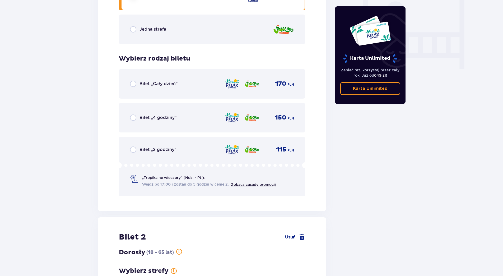
scroll to position [443, 0]
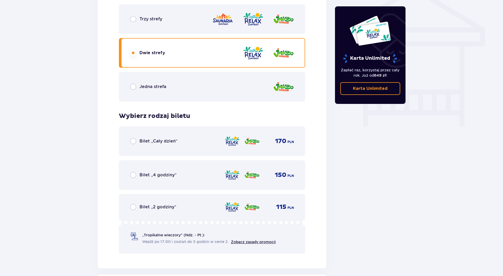
click at [132, 205] on input "radio" at bounding box center [133, 207] width 6 height 6
radio input "true"
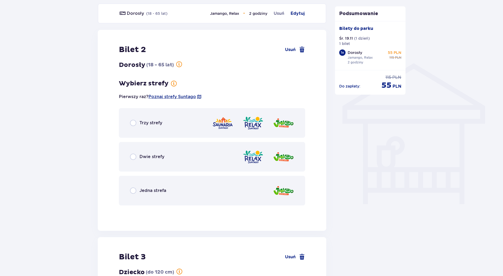
scroll to position [363, 0]
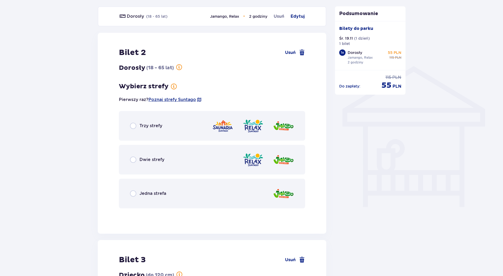
click at [133, 160] on input "radio" at bounding box center [133, 159] width 6 height 6
radio input "true"
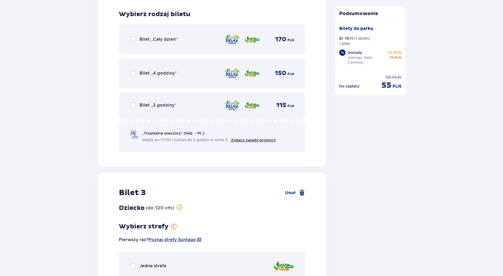
scroll to position [575, 0]
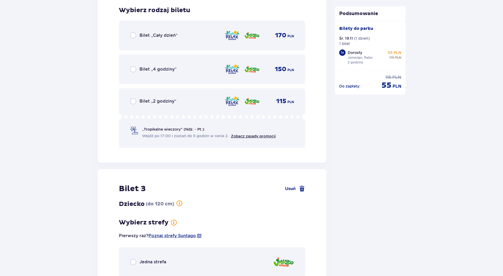
click at [135, 101] on input "radio" at bounding box center [133, 101] width 6 height 6
radio input "true"
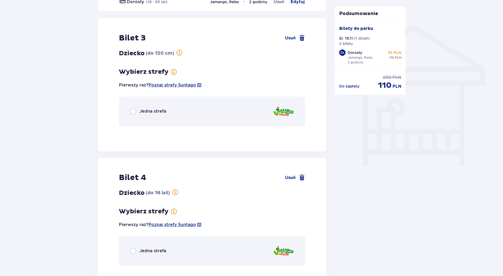
scroll to position [389, 0]
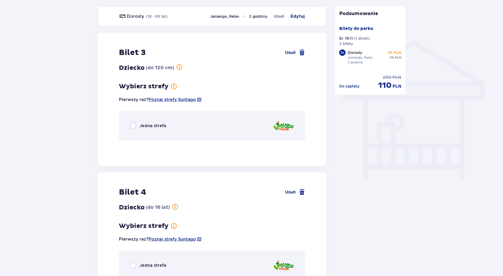
click at [132, 125] on input "radio" at bounding box center [133, 126] width 6 height 6
radio input "true"
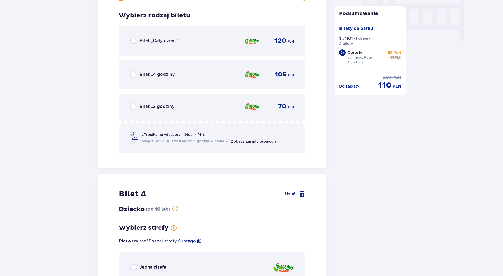
scroll to position [534, 0]
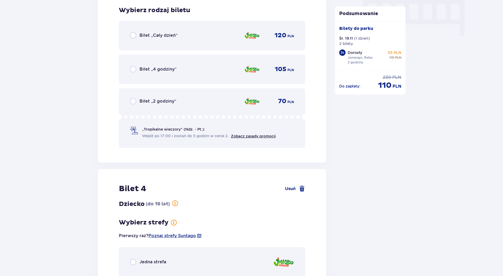
click at [133, 99] on input "radio" at bounding box center [133, 101] width 6 height 6
radio input "true"
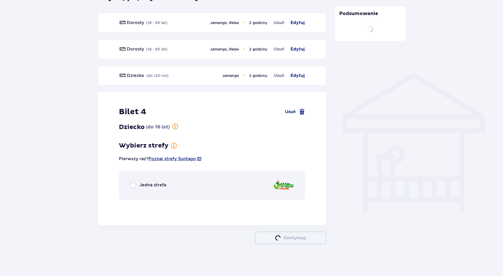
scroll to position [357, 0]
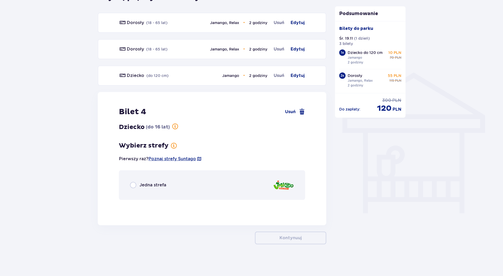
click at [132, 186] on input "radio" at bounding box center [133, 185] width 6 height 6
radio input "true"
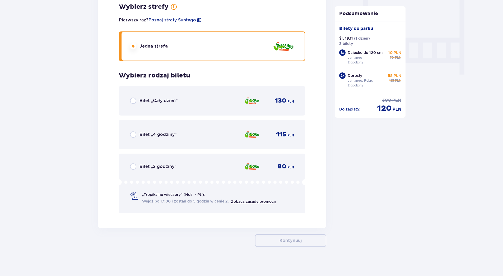
scroll to position [498, 0]
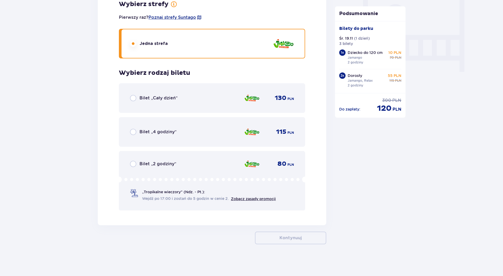
click at [137, 162] on div "Bilet „2 godziny”" at bounding box center [153, 164] width 46 height 6
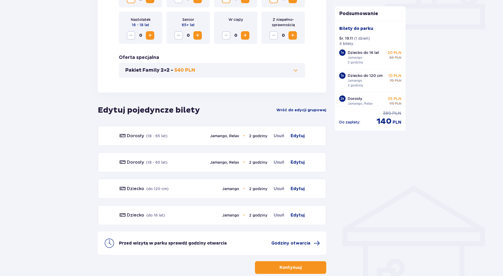
scroll to position [273, 0]
